Goal: Task Accomplishment & Management: Use online tool/utility

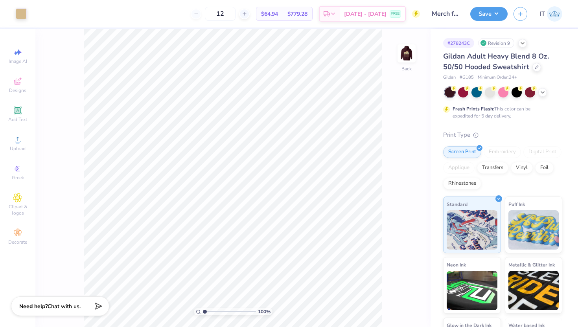
click at [543, 71] on div "Gildan Adult Heavy Blend 8 Oz. 50/50 Hooded Sweatshirt" at bounding box center [502, 61] width 119 height 21
click at [536, 69] on div at bounding box center [536, 66] width 9 height 9
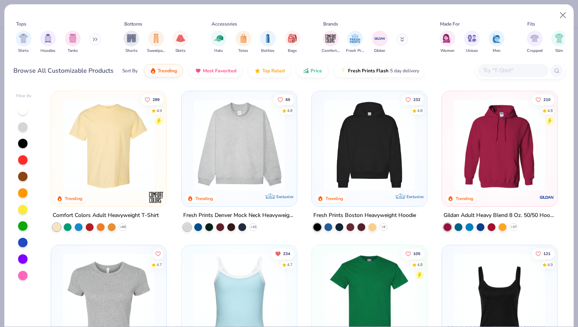
click at [508, 65] on div at bounding box center [512, 70] width 71 height 13
type input "1"
type input "tt11"
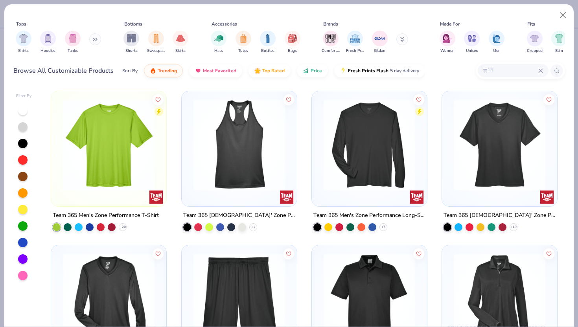
click at [159, 160] on div at bounding box center [108, 142] width 107 height 95
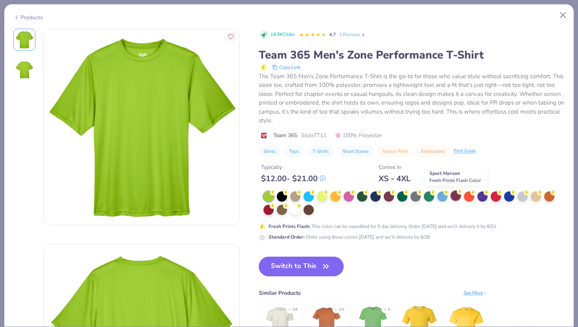
click at [459, 197] on div at bounding box center [455, 196] width 10 height 10
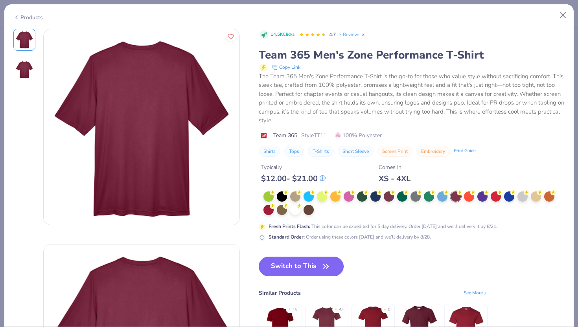
click at [306, 266] on button "Switch to This" at bounding box center [301, 267] width 85 height 20
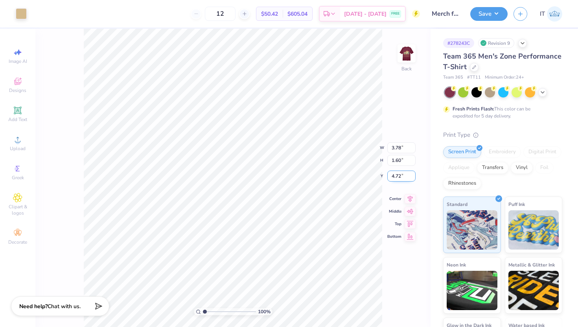
click at [398, 176] on input "4.72" at bounding box center [401, 176] width 28 height 11
type input "3.00"
click at [412, 51] on img at bounding box center [406, 53] width 31 height 31
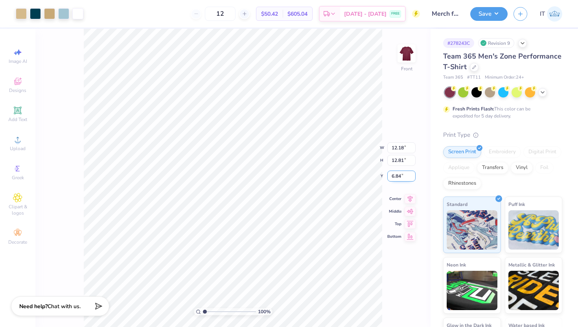
click at [397, 172] on input "6.84" at bounding box center [401, 176] width 28 height 11
type input "3.00"
click at [410, 54] on img at bounding box center [406, 53] width 31 height 31
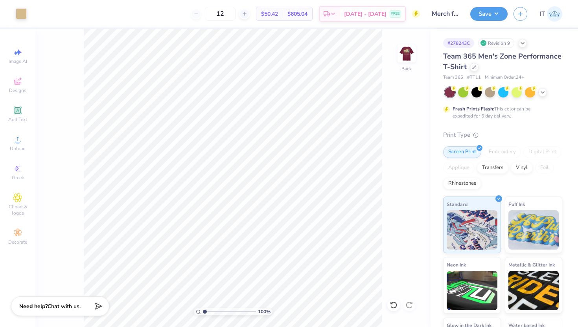
click at [464, 31] on div "# 278243C Revision 9 Team 365 Men's Zone Performance T-Shirt Team 365 # TT11 Mi…" at bounding box center [503, 201] width 147 height 345
click at [481, 23] on div "Save IT" at bounding box center [524, 14] width 108 height 28
click at [486, 18] on button "Save" at bounding box center [488, 13] width 37 height 14
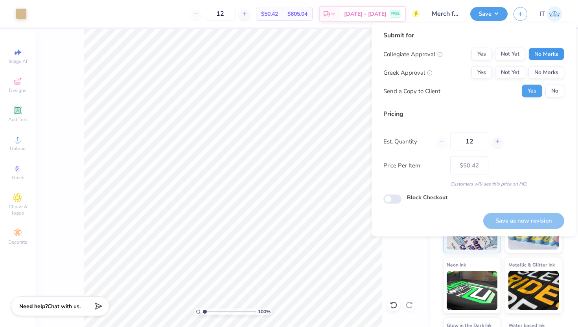
click at [534, 56] on button "No Marks" at bounding box center [546, 54] width 36 height 13
click at [546, 72] on button "No Marks" at bounding box center [546, 72] width 36 height 13
click at [558, 86] on button "No" at bounding box center [554, 91] width 19 height 13
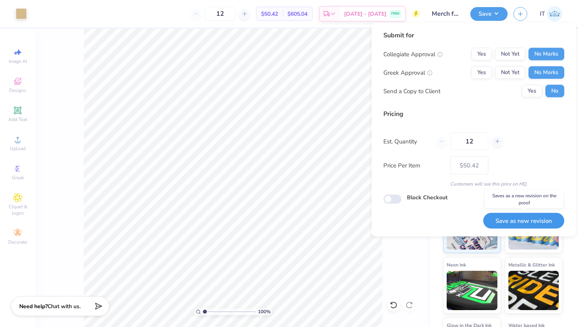
click at [516, 215] on button "Save as new revision" at bounding box center [523, 221] width 81 height 16
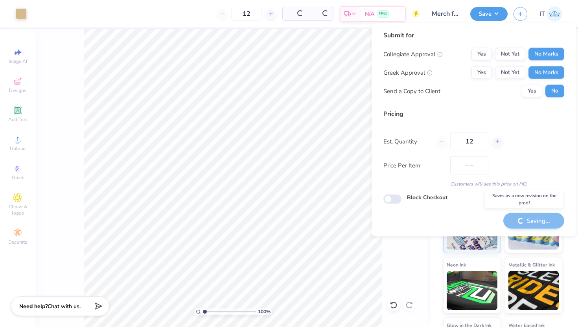
type input "$50.42"
